Goal: Task Accomplishment & Management: Complete application form

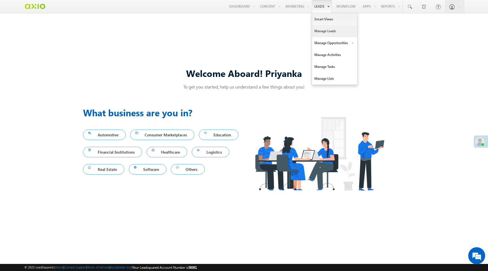
click at [326, 32] on link "Manage Leads" at bounding box center [334, 31] width 45 height 12
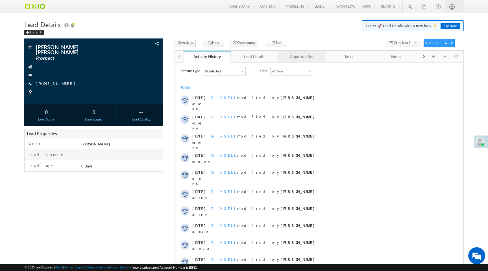
click at [305, 60] on div "Opportunities" at bounding box center [302, 56] width 38 height 7
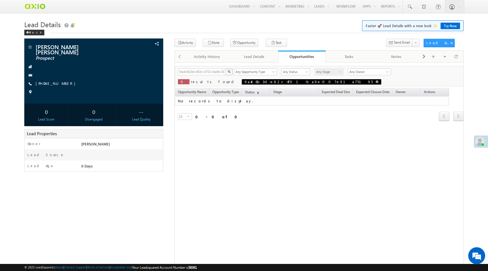
click at [376, 82] on span at bounding box center [377, 81] width 3 height 3
type input "Search Opportunities"
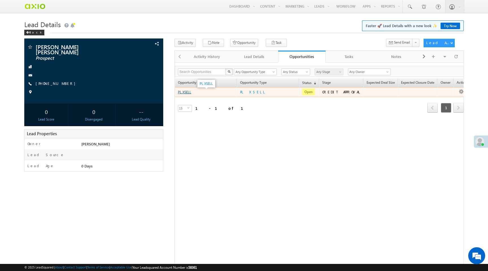
click at [189, 93] on link "PL XSELL" at bounding box center [184, 92] width 13 height 4
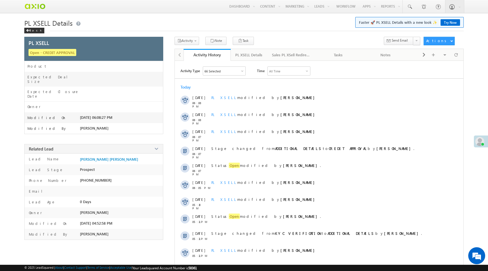
click at [258, 56] on div "PL XSELL Details" at bounding box center [248, 54] width 27 height 7
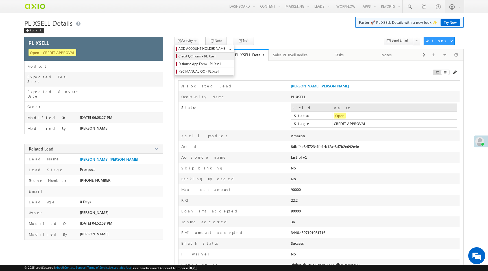
click at [192, 57] on span "Credit QC Form - PL Xsell" at bounding box center [205, 56] width 54 height 5
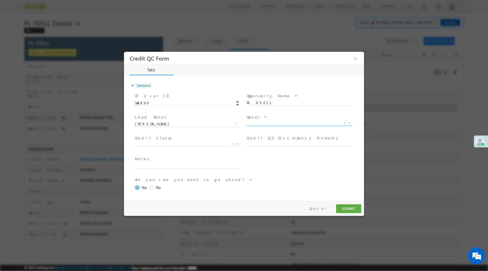
click at [254, 123] on span "X" at bounding box center [299, 123] width 105 height 6
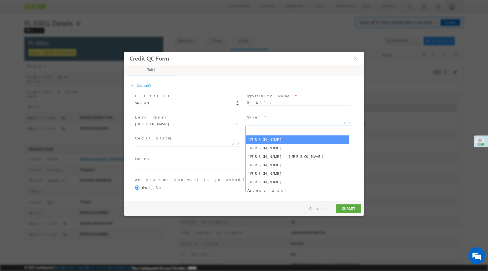
select select "f8849782-a99c-11ec-8597-0681fe0b10f8"
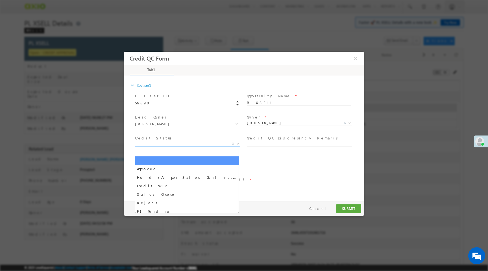
click at [208, 143] on span "X" at bounding box center [187, 144] width 105 height 6
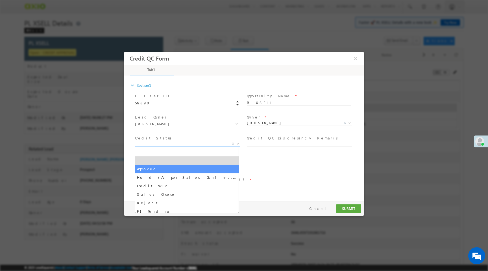
select select "Approved"
select select "NA"
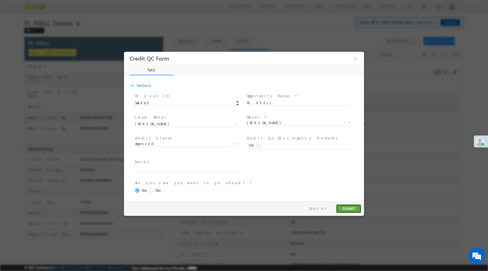
click at [345, 211] on button "SUBMIT" at bounding box center [348, 208] width 25 height 9
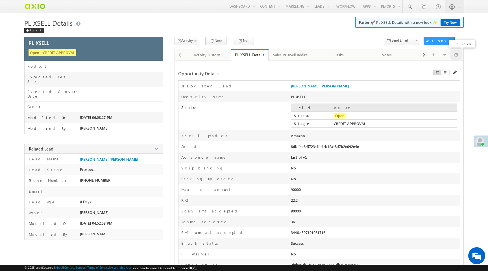
click at [455, 54] on span at bounding box center [455, 55] width 3 height 10
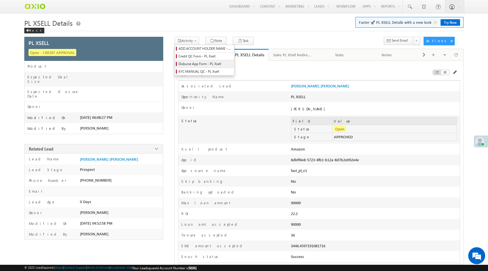
click at [202, 62] on span "Disburse App Form - PL Xsell" at bounding box center [205, 63] width 54 height 5
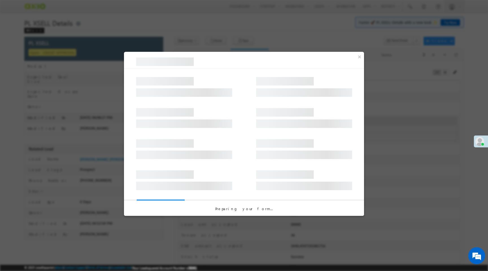
select select "PL XSell Disbursement Initiated"
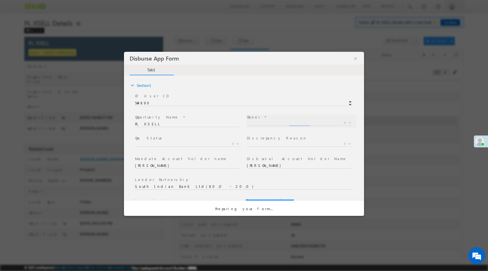
select select "f8849782-a99c-11ec-8597-0681fe0b10f8"
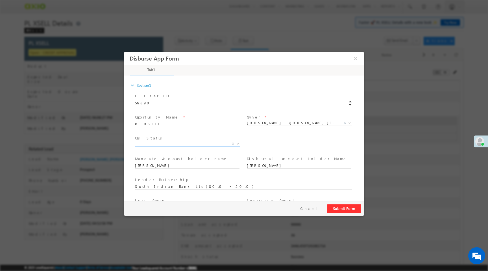
click at [225, 144] on span "X" at bounding box center [187, 144] width 105 height 6
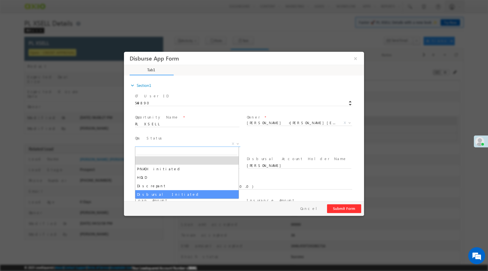
select select "Disbursal Initiated"
select select "NA"
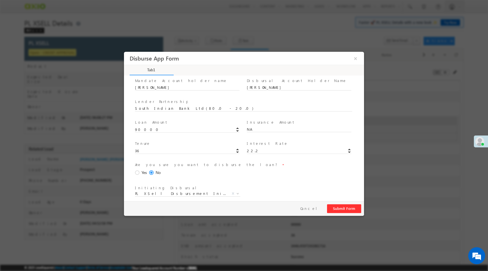
scroll to position [83, 0]
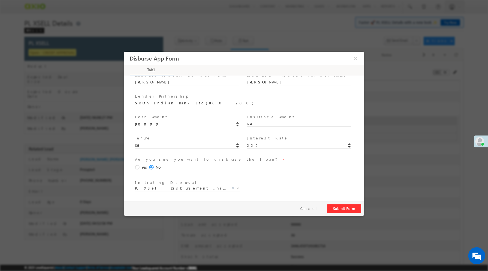
click at [142, 167] on span "Yes" at bounding box center [143, 167] width 5 height 6
click at [124, 52] on input "Yes" at bounding box center [124, 52] width 0 height 0
click at [338, 208] on button "Submit Form" at bounding box center [344, 208] width 34 height 9
click at [337, 209] on button "Submit Form" at bounding box center [344, 208] width 34 height 9
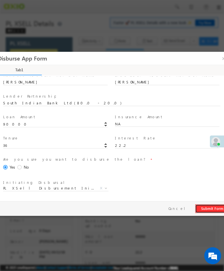
click at [202, 208] on button "Submit Form" at bounding box center [212, 208] width 34 height 9
click at [184, 206] on button "Cancel" at bounding box center [179, 208] width 30 height 8
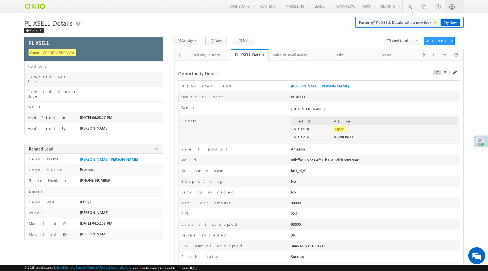
click at [305, 160] on div "8dbff4e8-5723-4fb1-b12a-8d7b2e092e4e" at bounding box center [341, 161] width 101 height 8
copy div "8dbff4e8-5723-4fb1-b12a-8d7b2e092e4e"
